Goal: Information Seeking & Learning: Find specific fact

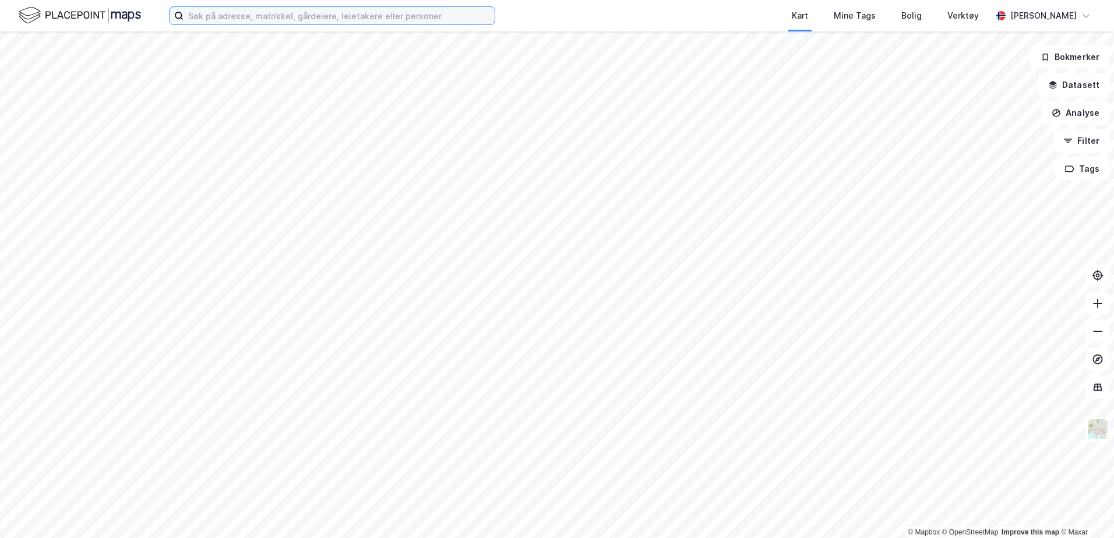
click at [259, 17] on input at bounding box center [339, 15] width 311 height 17
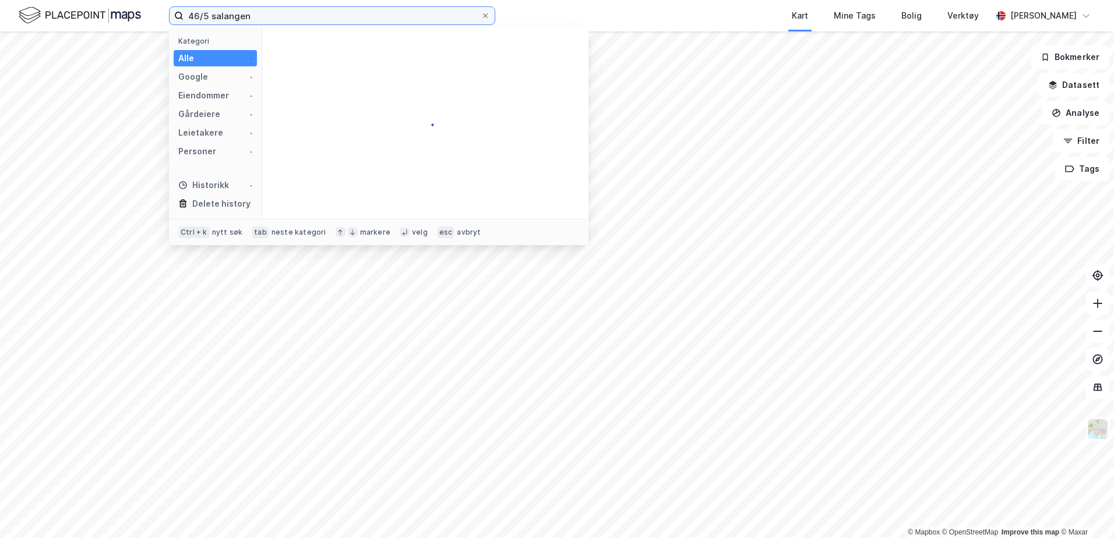
type input "46/5 salangen"
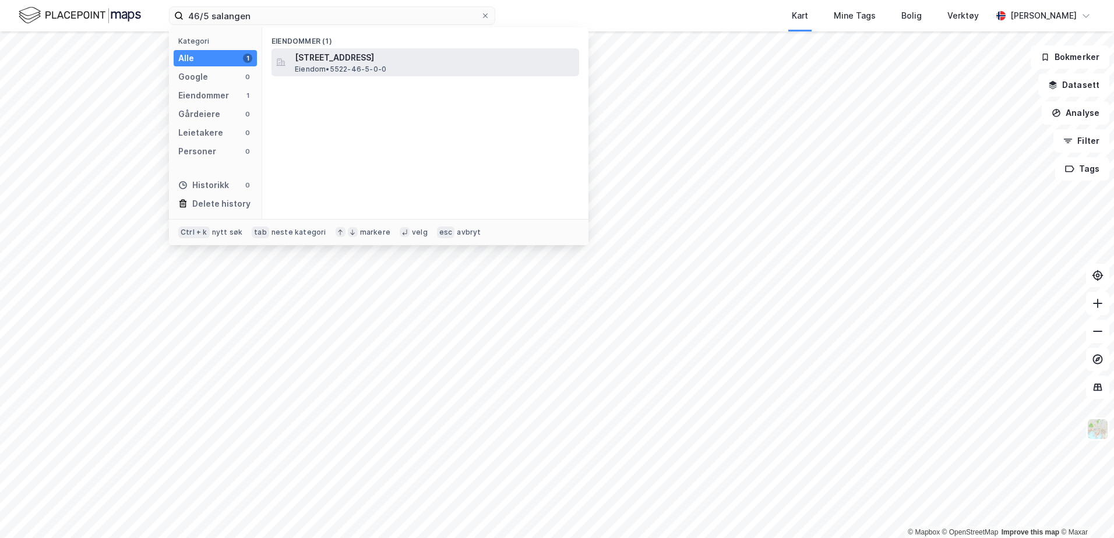
click at [330, 65] on span "Eiendom • 5522-46-5-0-0" at bounding box center [340, 69] width 91 height 9
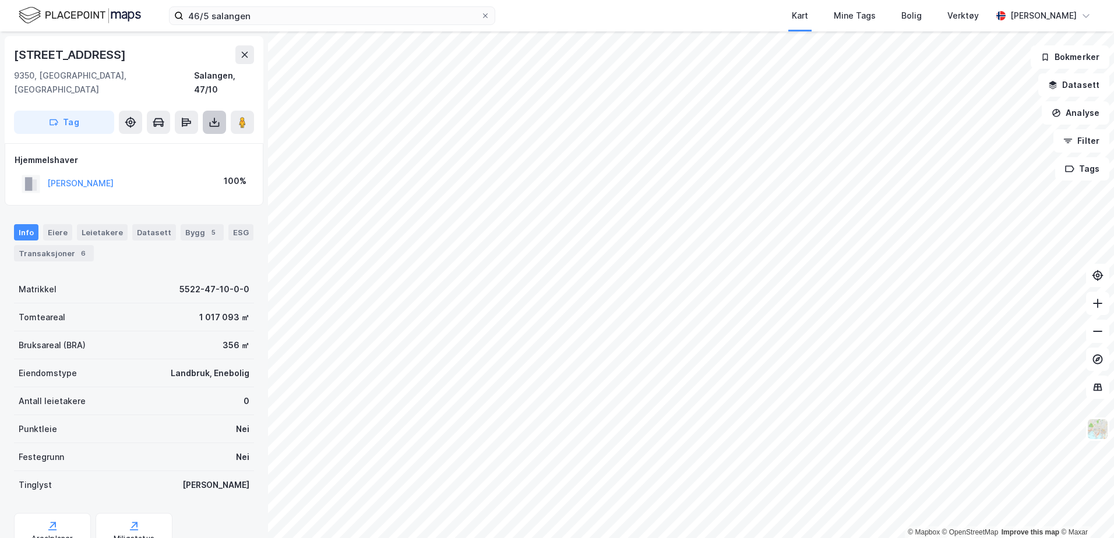
click at [207, 111] on button at bounding box center [214, 122] width 23 height 23
click at [221, 111] on button at bounding box center [214, 122] width 23 height 23
click at [163, 141] on div "Last ned grunnbok" at bounding box center [157, 145] width 68 height 9
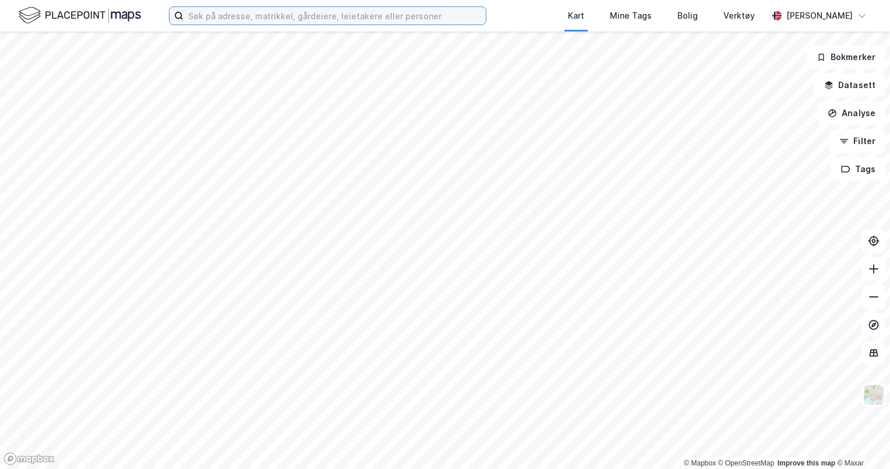
click at [191, 17] on input at bounding box center [335, 15] width 302 height 17
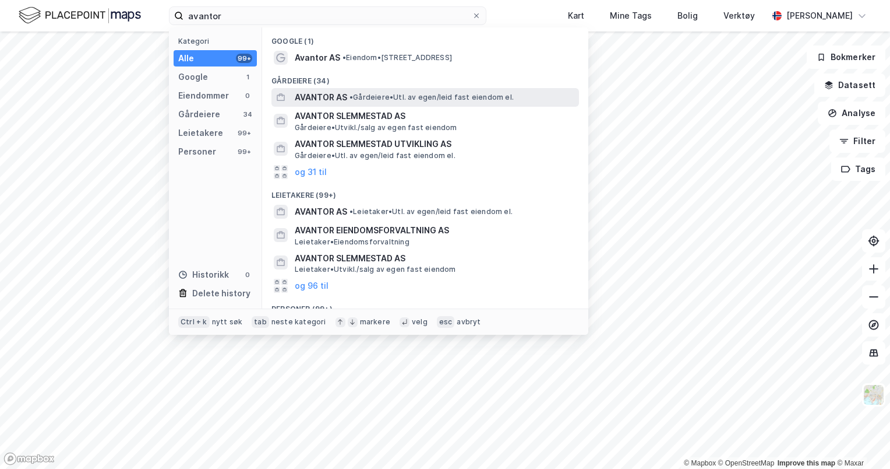
click at [351, 93] on span "•" at bounding box center [351, 97] width 3 height 9
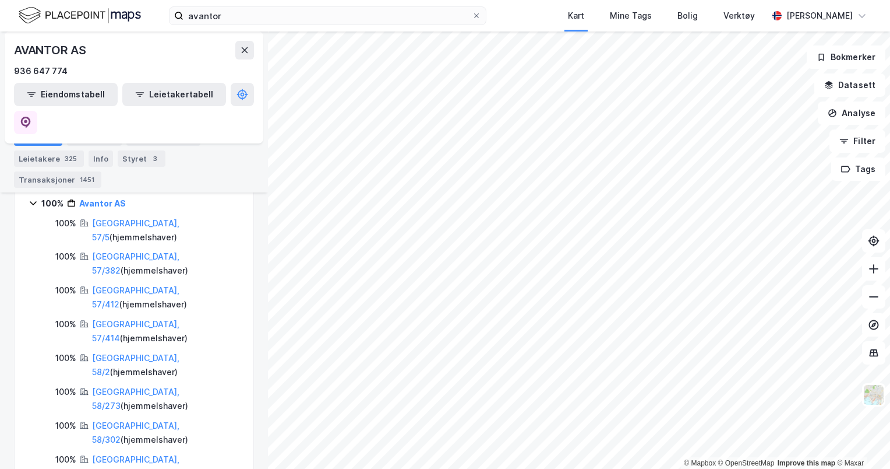
scroll to position [233, 0]
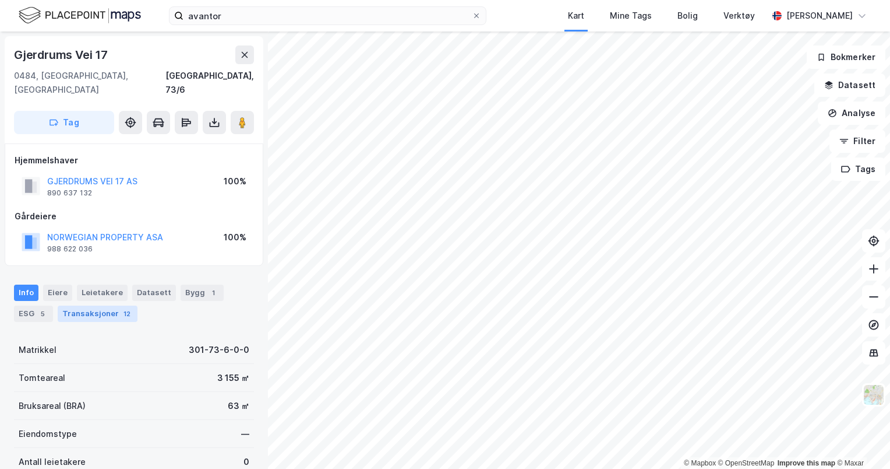
click at [96, 305] on div "Transaksjoner 12" at bounding box center [98, 313] width 80 height 16
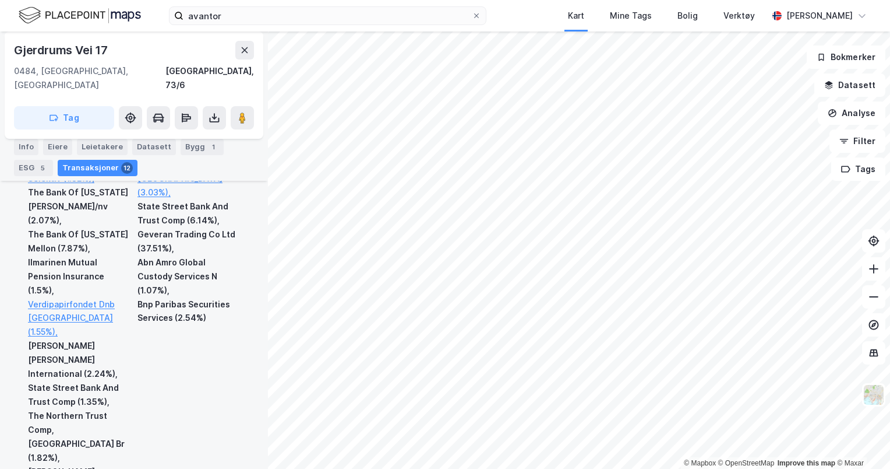
scroll to position [1236, 0]
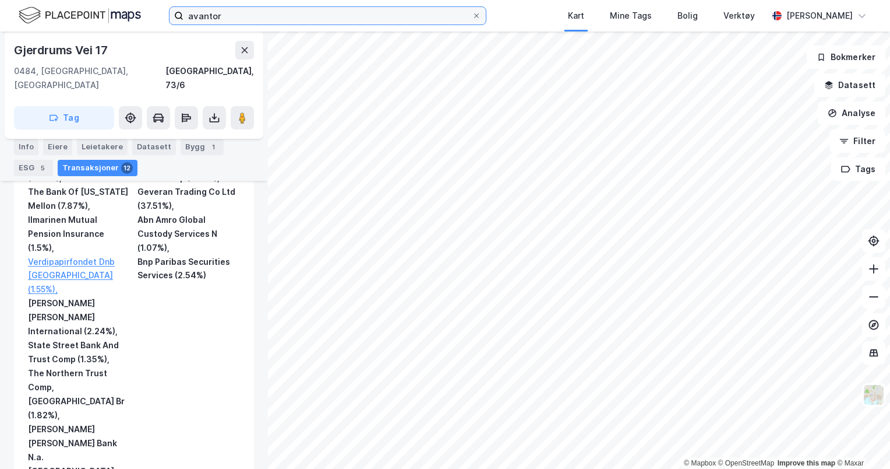
click at [254, 15] on input "avantor" at bounding box center [328, 15] width 288 height 17
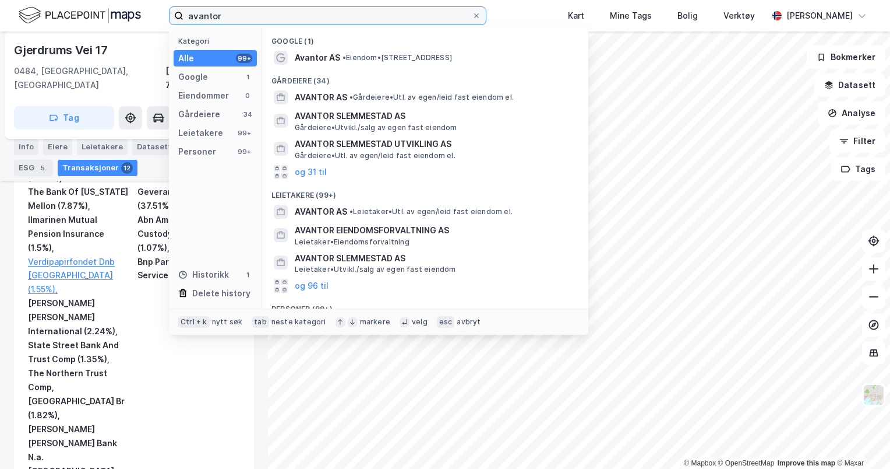
drag, startPoint x: 280, startPoint y: 20, endPoint x: 36, endPoint y: -25, distance: 248.8
click at [36, 0] on html "avantor Kategori Alle 99+ Google 1 Eiendommer 0 Gårdeiere 34 Leietakere 99+ Per…" at bounding box center [445, 234] width 890 height 469
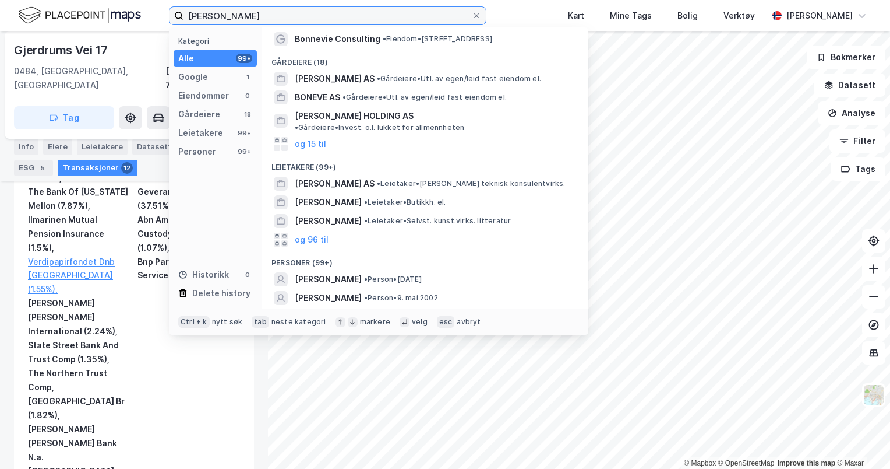
scroll to position [45, 0]
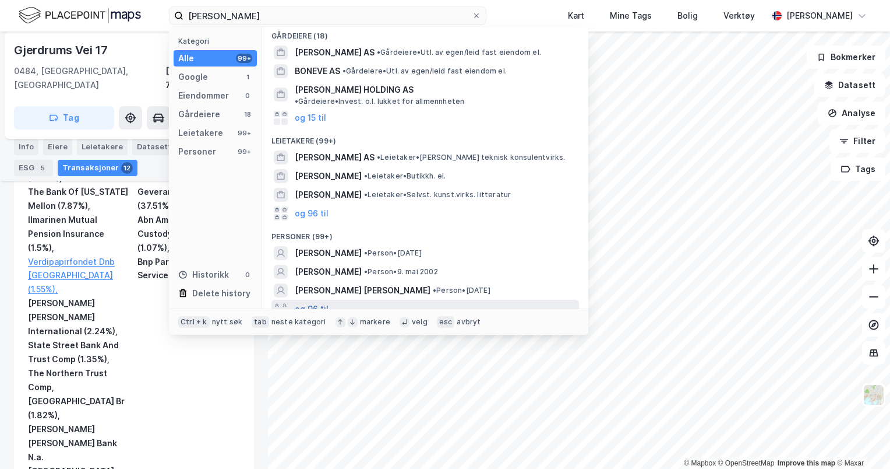
click at [315, 302] on button "og 96 til" at bounding box center [312, 309] width 34 height 14
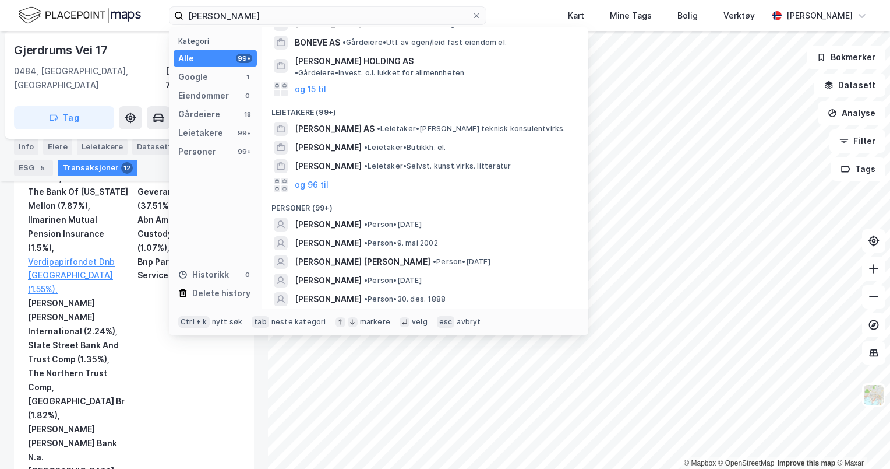
scroll to position [0, 0]
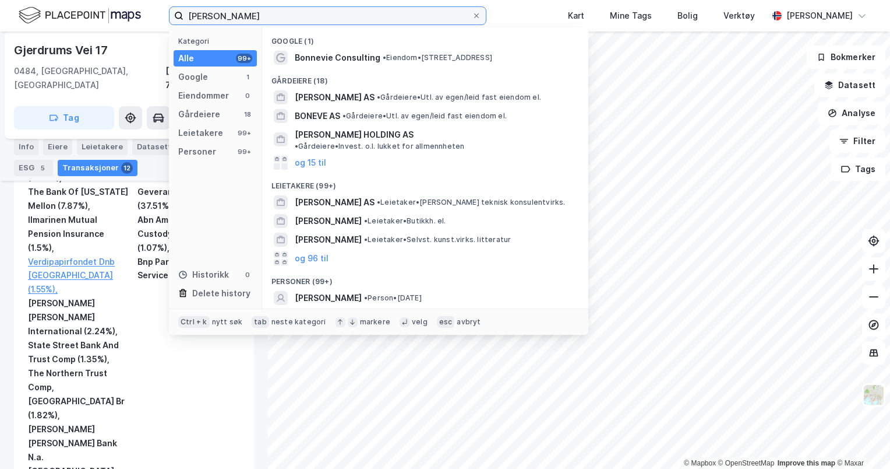
click at [212, 16] on input "[PERSON_NAME]" at bounding box center [328, 15] width 288 height 17
click at [206, 15] on input "[PERSON_NAME]" at bounding box center [328, 15] width 288 height 17
click at [210, 15] on input "[PERSON_NAME]" at bounding box center [328, 15] width 288 height 17
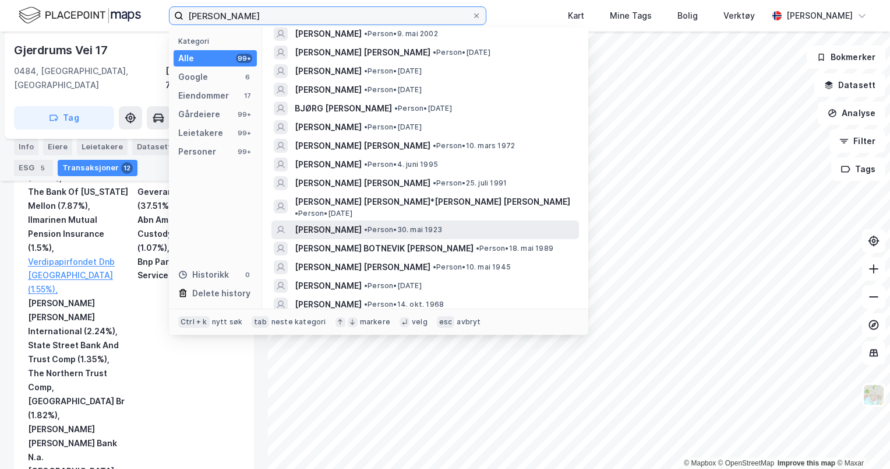
scroll to position [524, 0]
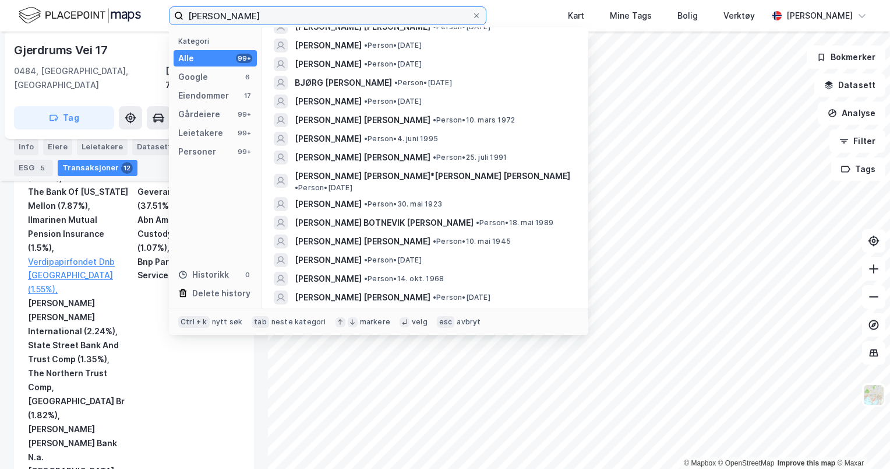
click at [293, 21] on input "[PERSON_NAME]" at bounding box center [328, 15] width 288 height 17
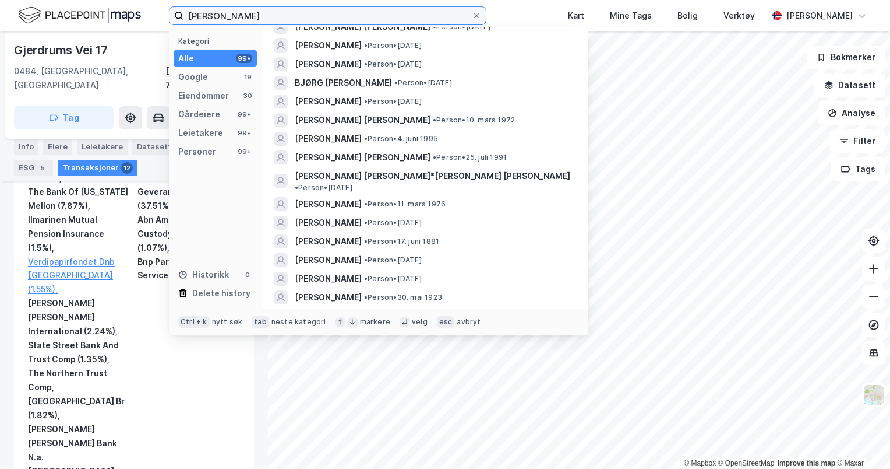
drag, startPoint x: 240, startPoint y: 17, endPoint x: 207, endPoint y: 15, distance: 33.3
click at [207, 15] on input "[PERSON_NAME]" at bounding box center [328, 15] width 288 height 17
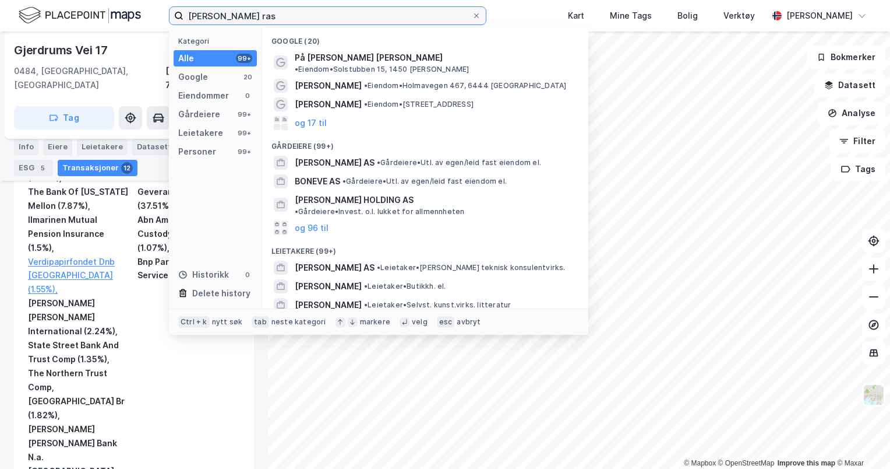
click at [278, 15] on input "[PERSON_NAME] ras" at bounding box center [328, 15] width 288 height 17
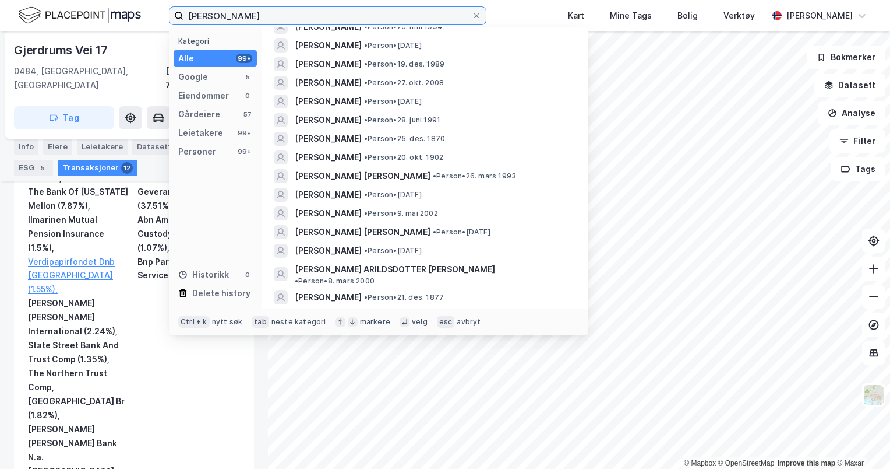
scroll to position [350, 0]
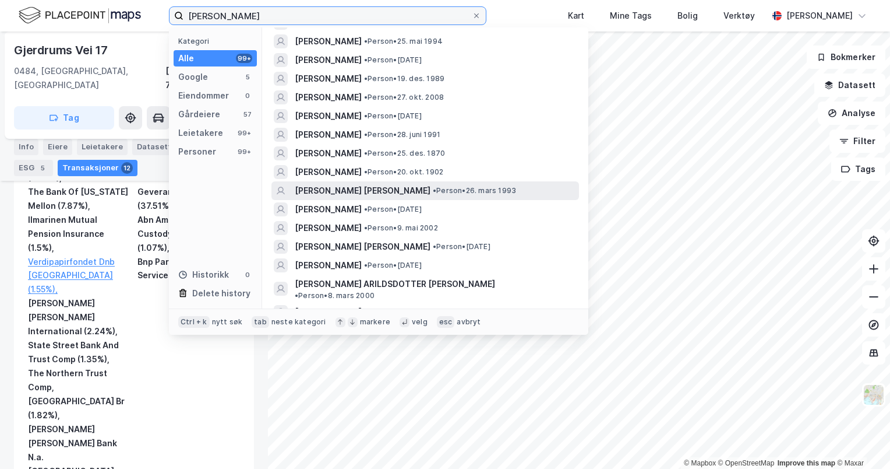
type input "[PERSON_NAME]"
click at [369, 184] on span "[PERSON_NAME] [PERSON_NAME]" at bounding box center [363, 191] width 136 height 14
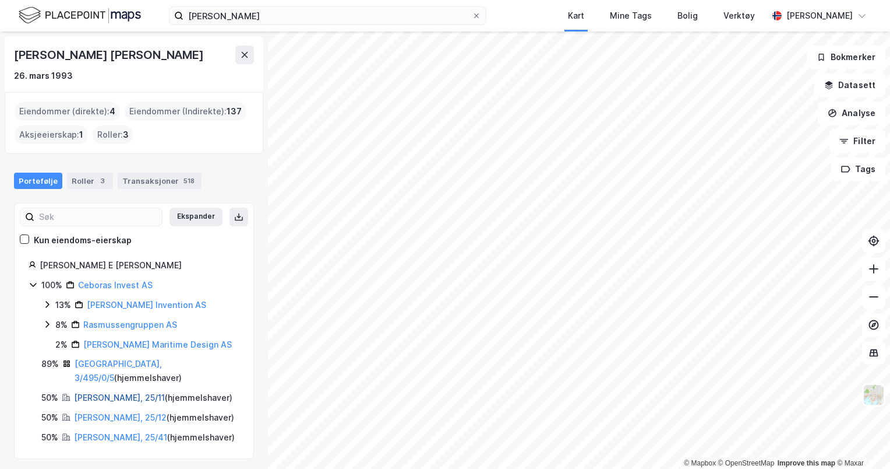
click at [100, 392] on link "[PERSON_NAME], 25/11" at bounding box center [119, 397] width 91 height 10
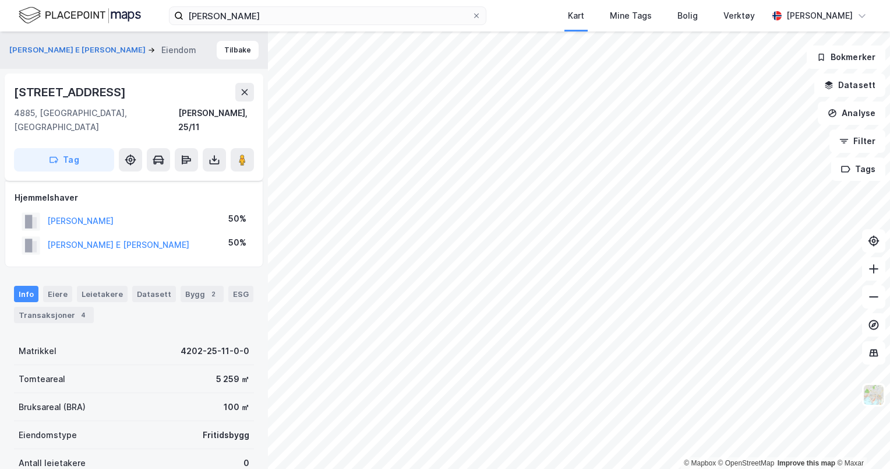
scroll to position [213, 0]
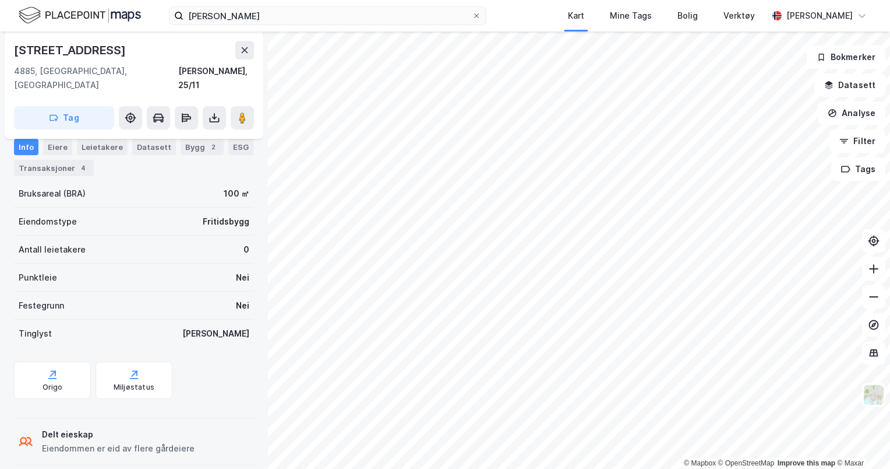
click at [88, 441] on div "Eiendommen er eid av flere gårdeiere" at bounding box center [118, 448] width 153 height 14
click at [60, 147] on div "Eiere" at bounding box center [57, 147] width 29 height 16
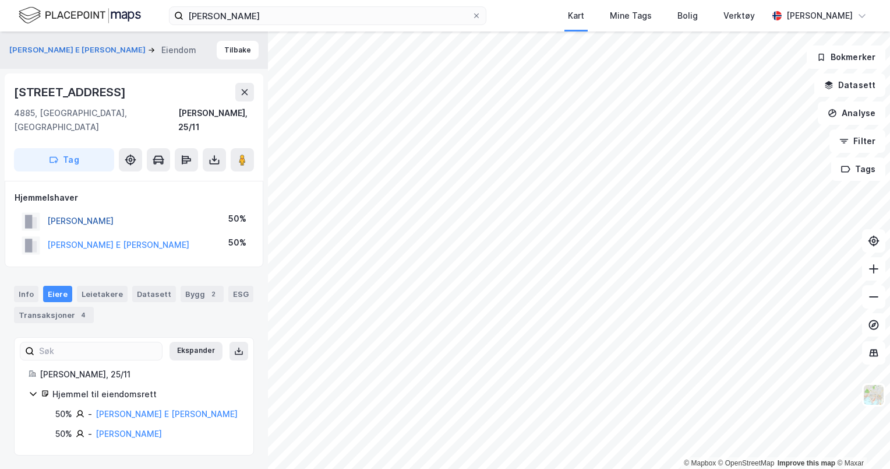
click at [0, 0] on button "[PERSON_NAME]" at bounding box center [0, 0] width 0 height 0
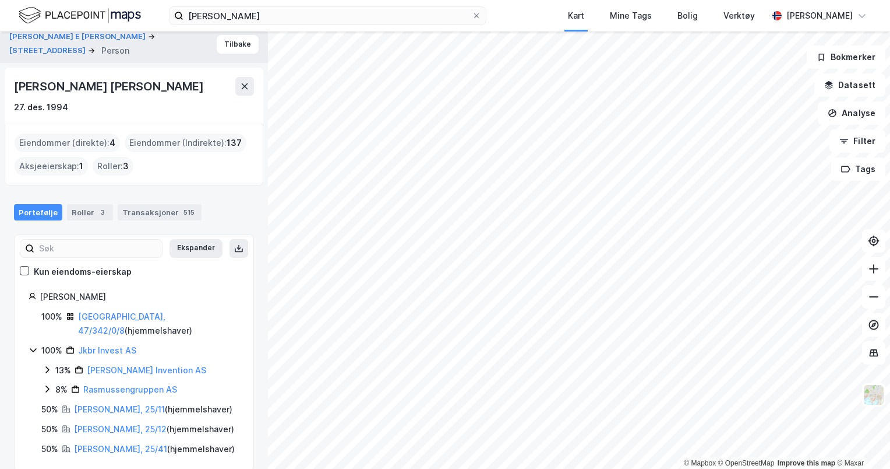
scroll to position [7, 0]
click at [118, 403] on link "[PERSON_NAME], 25/11" at bounding box center [119, 408] width 91 height 10
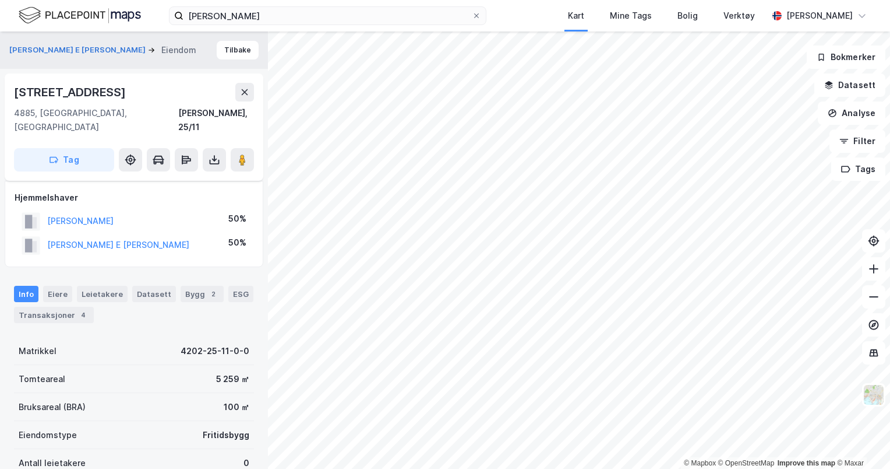
scroll to position [213, 0]
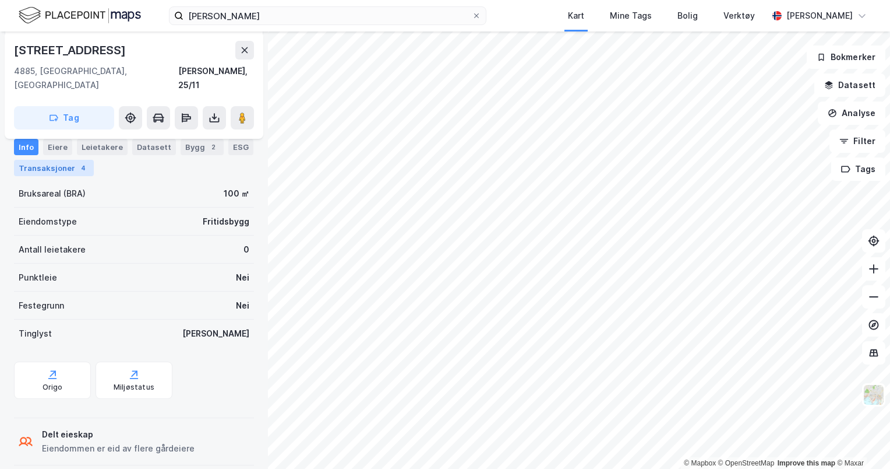
click at [68, 170] on div "Transaksjoner 4" at bounding box center [54, 168] width 80 height 16
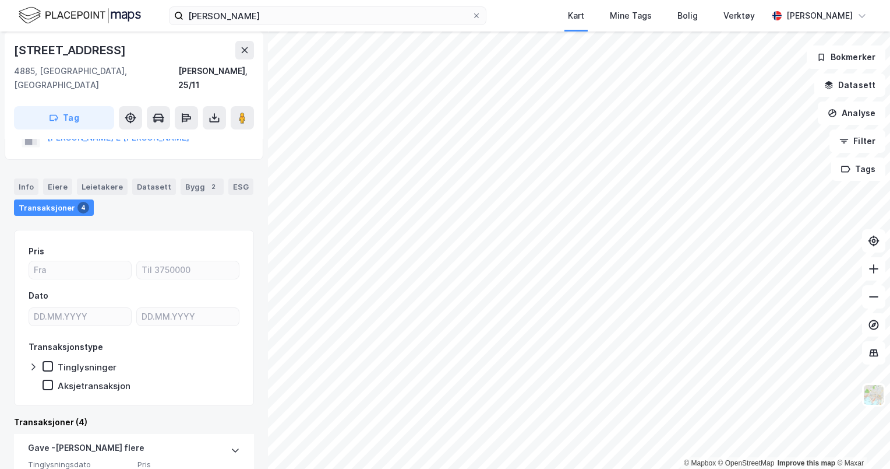
scroll to position [32, 0]
